Goal: Task Accomplishment & Management: Use online tool/utility

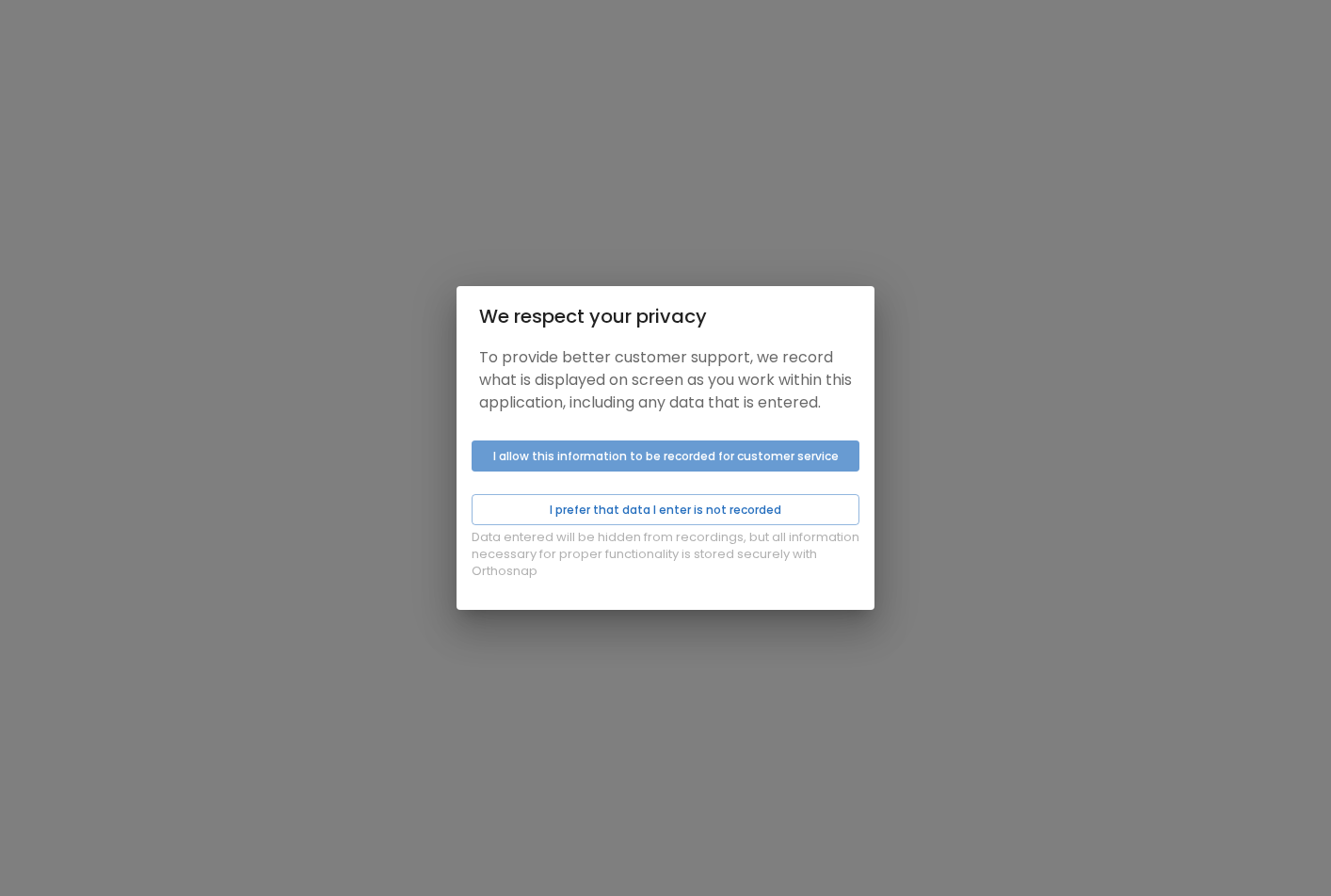
click at [639, 462] on button "I allow this information to be recorded for customer service" at bounding box center [666, 455] width 388 height 31
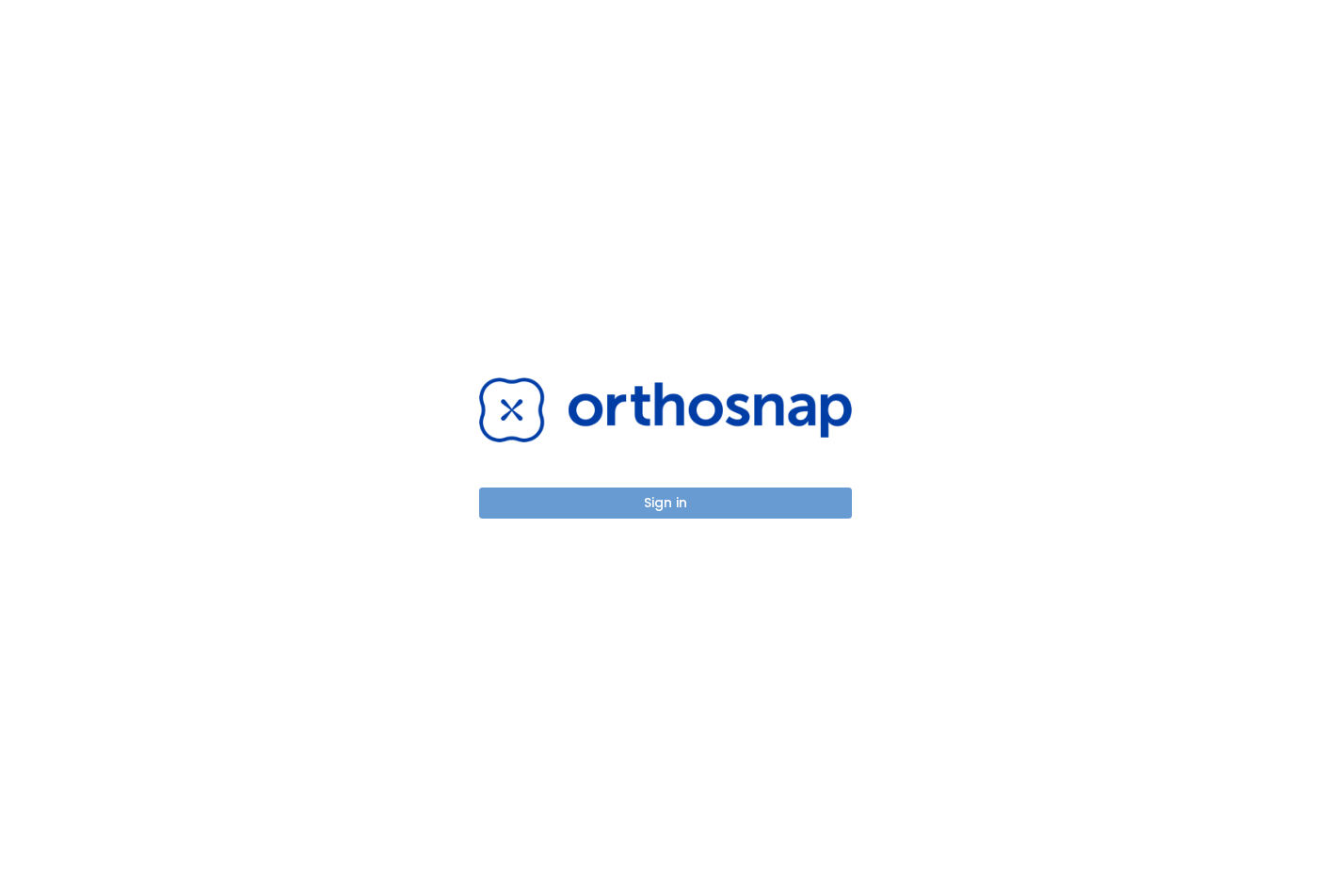
click at [654, 503] on button "Sign in" at bounding box center [666, 502] width 373 height 31
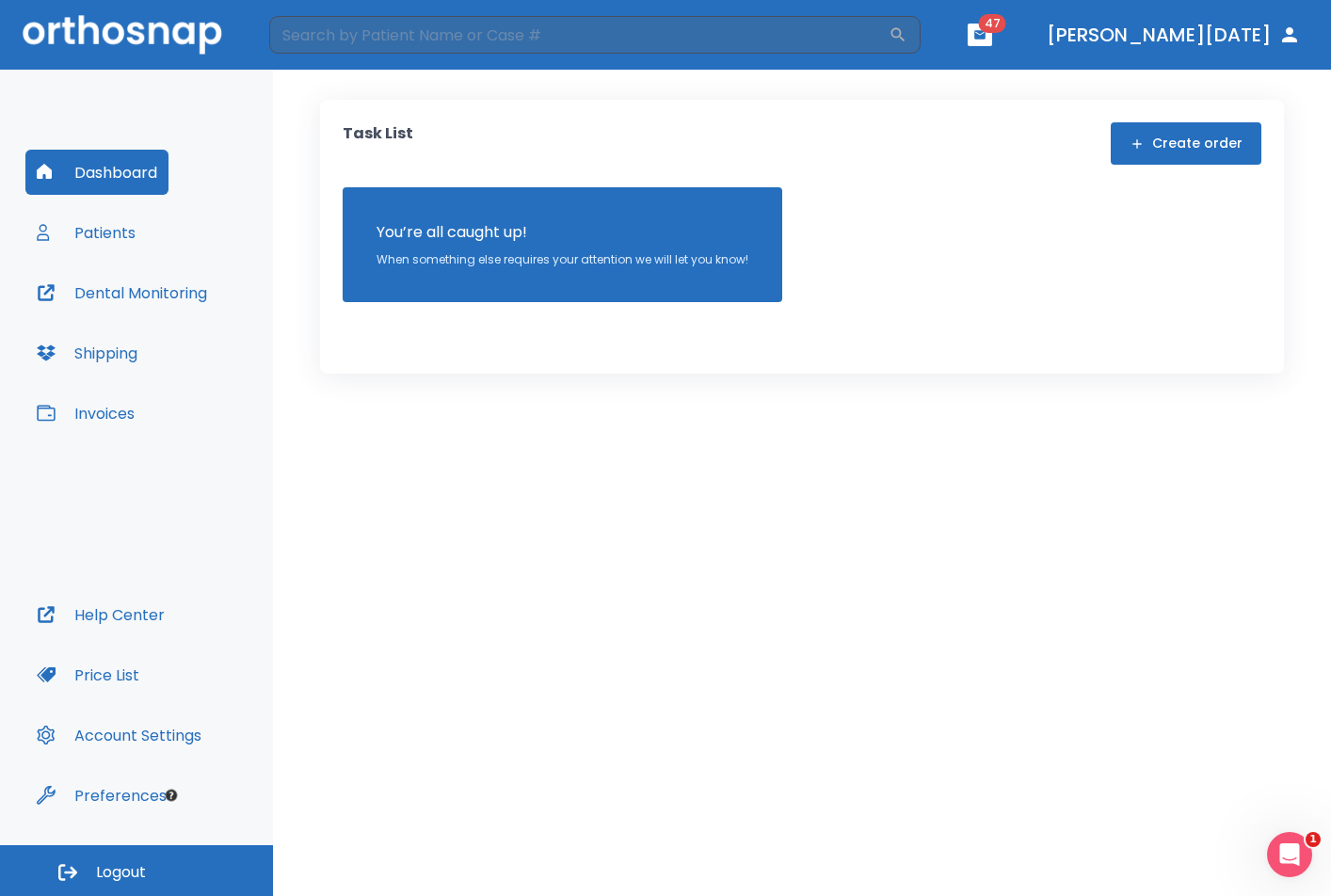
click at [186, 289] on button "Dental Monitoring" at bounding box center [122, 292] width 193 height 45
